Goal: Go to known website: Go to known website

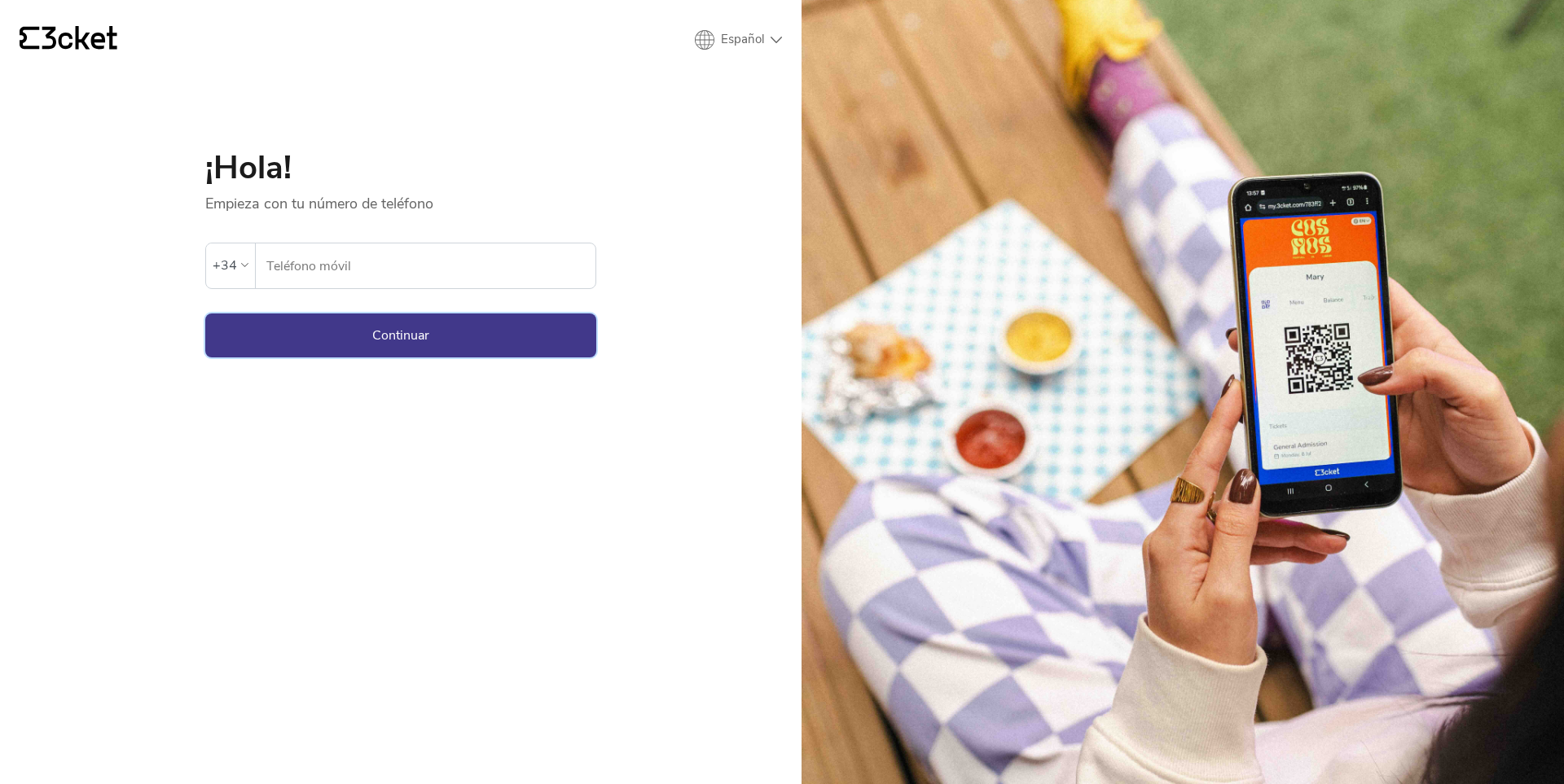
type input "696535257"
click at [467, 331] on button "Continuar" at bounding box center [400, 335] width 391 height 44
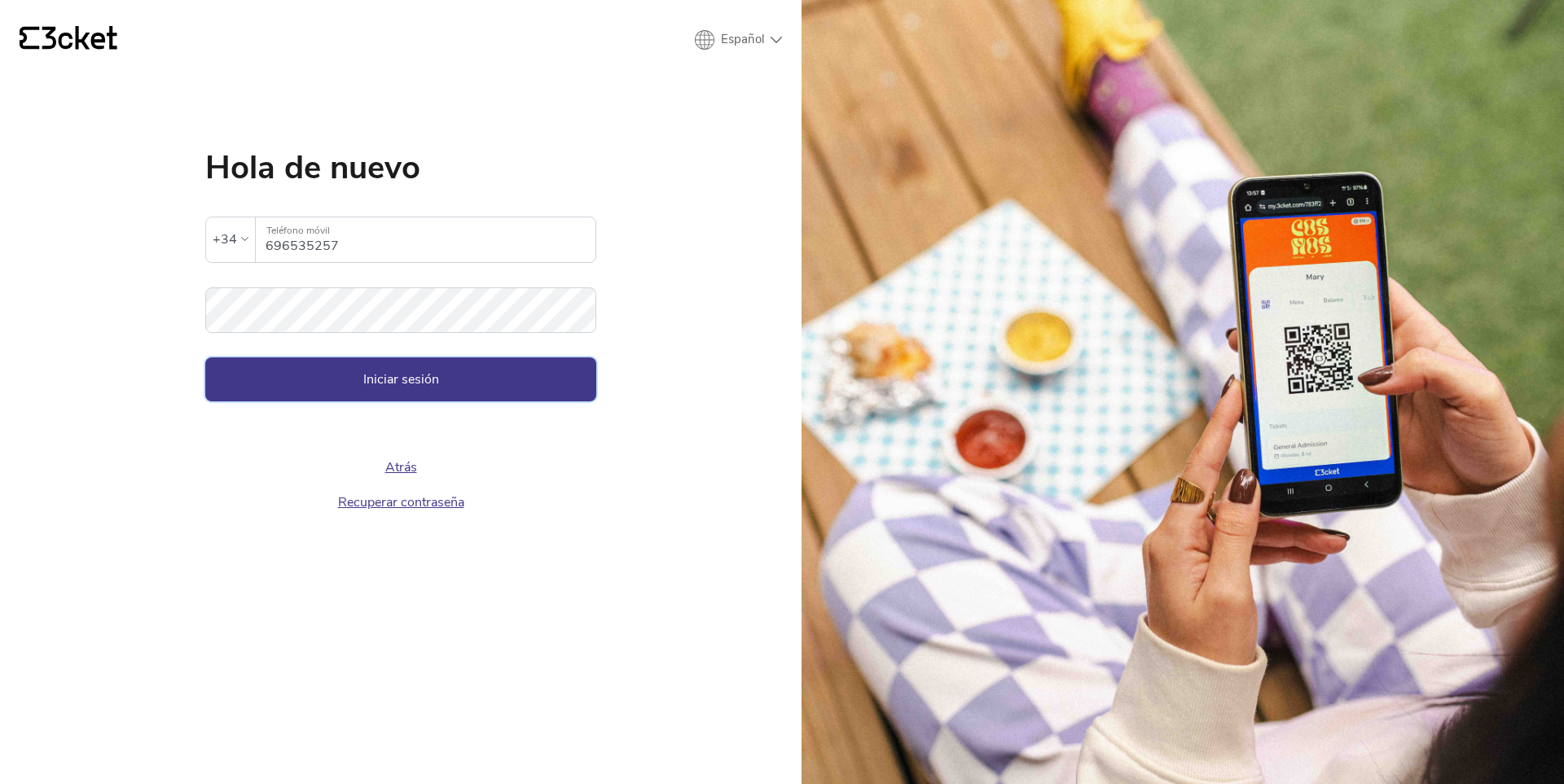
click at [451, 384] on button "Iniciar sesión" at bounding box center [400, 379] width 391 height 44
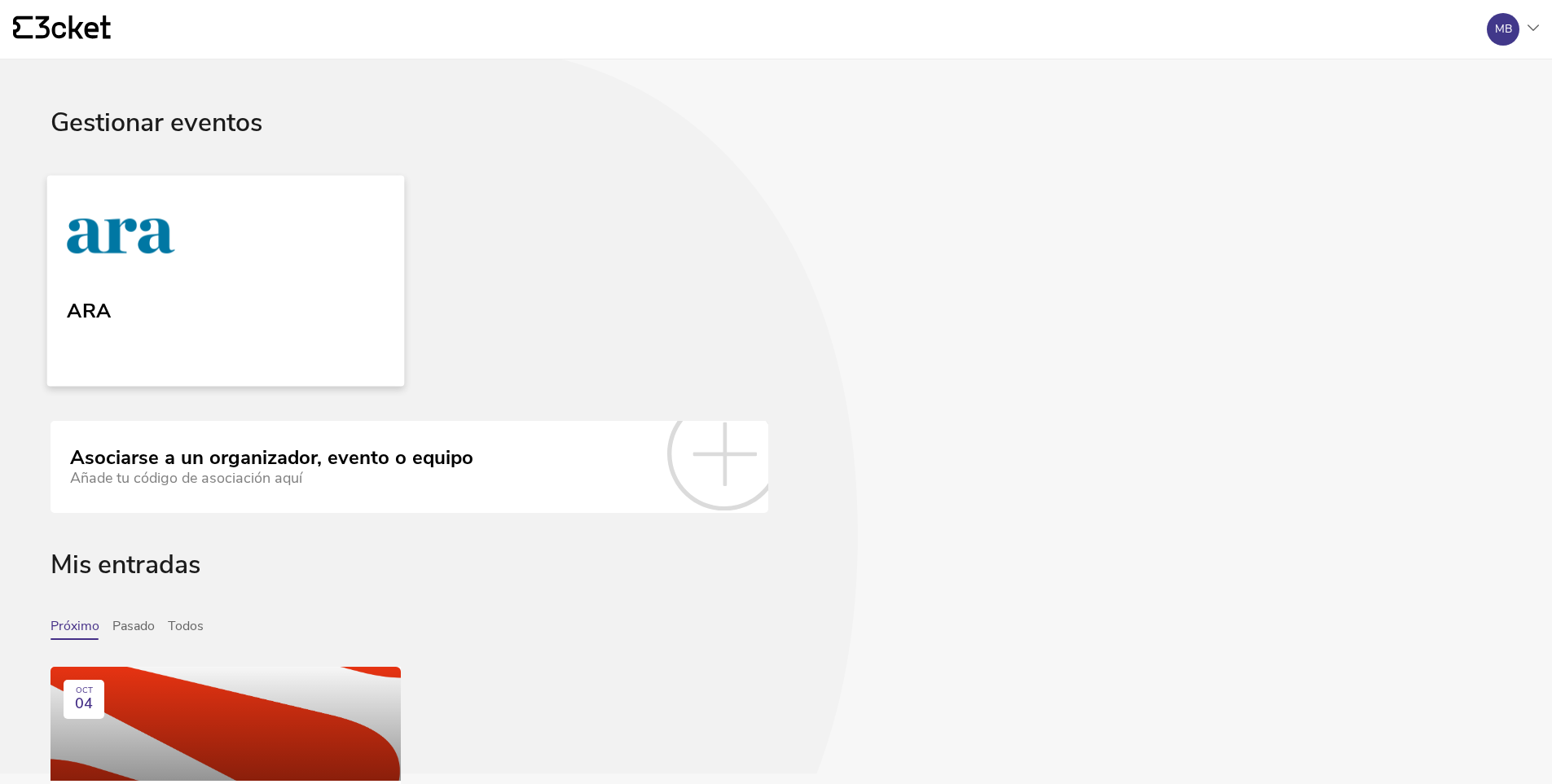
click at [223, 266] on link "ARA" at bounding box center [226, 280] width 357 height 211
